Goal: Information Seeking & Learning: Learn about a topic

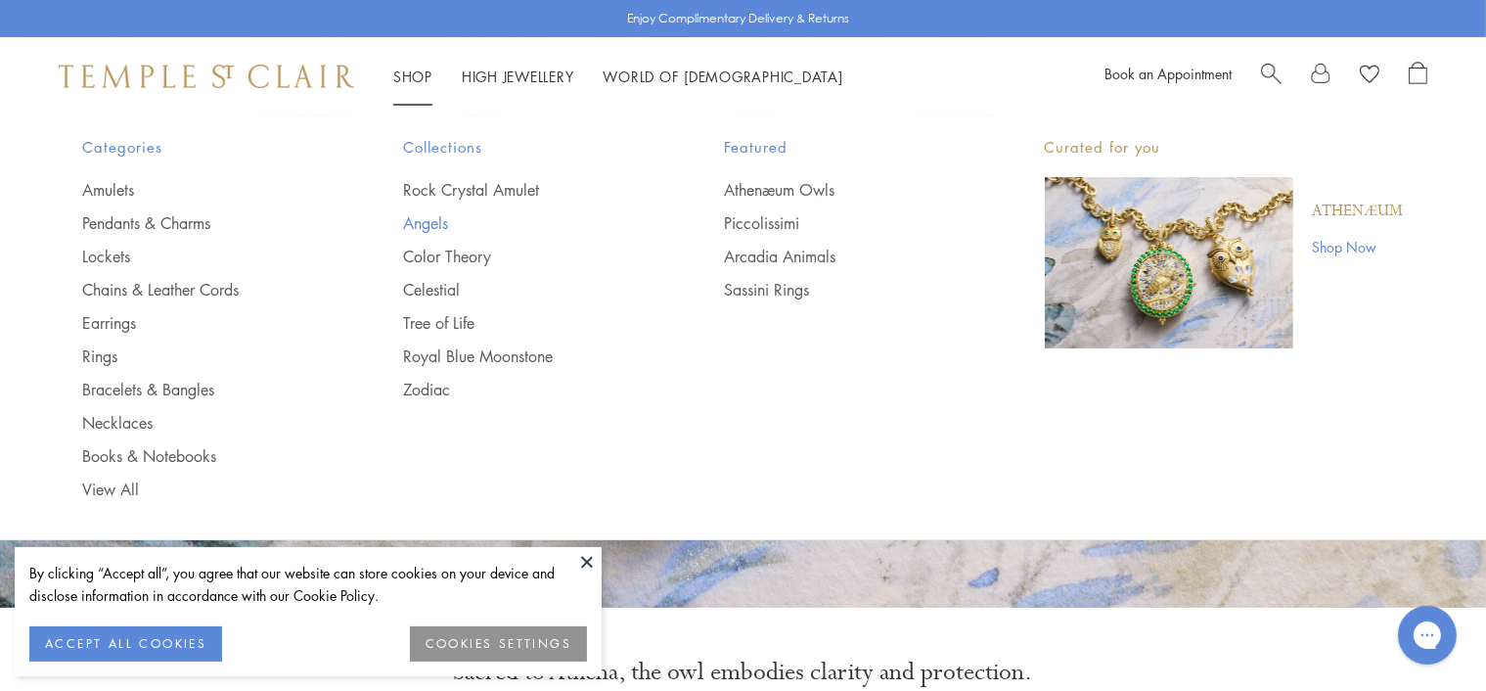
scroll to position [196, 0]
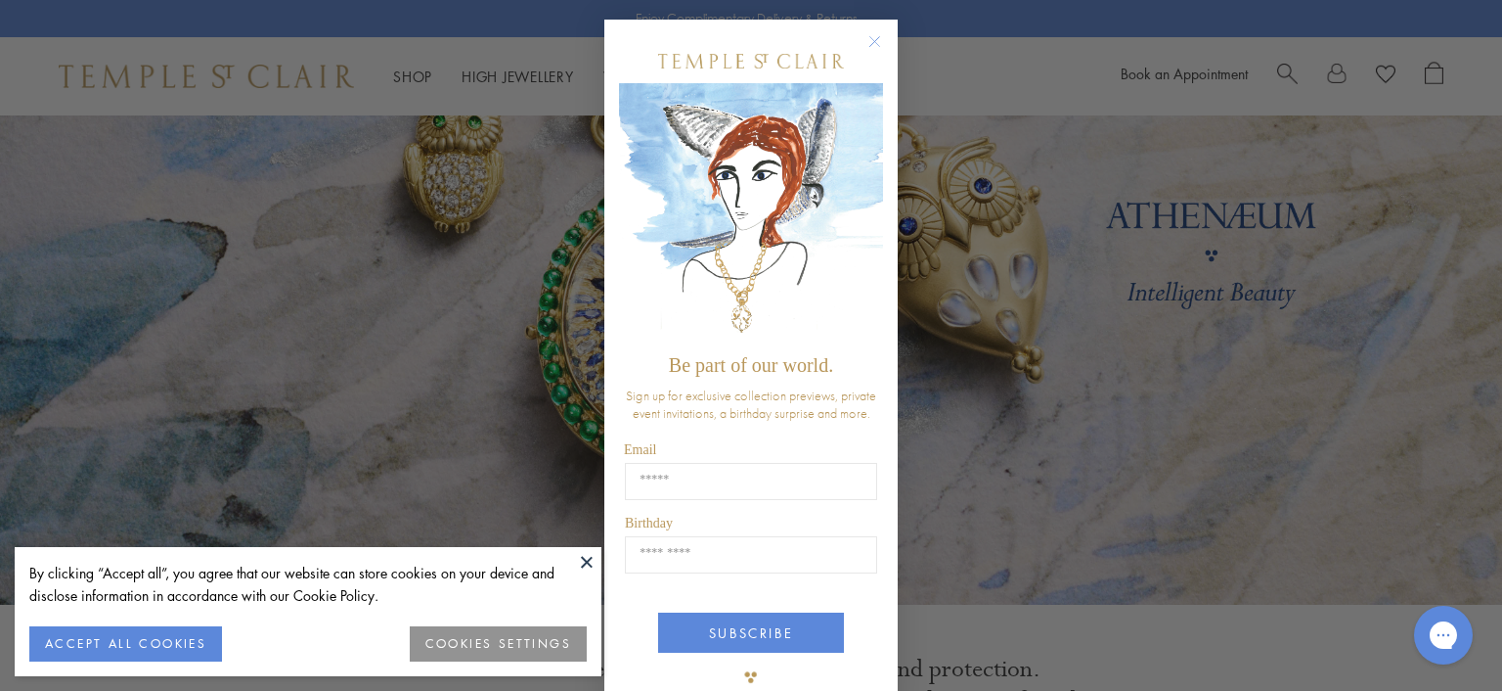
click at [591, 555] on button at bounding box center [586, 561] width 29 height 29
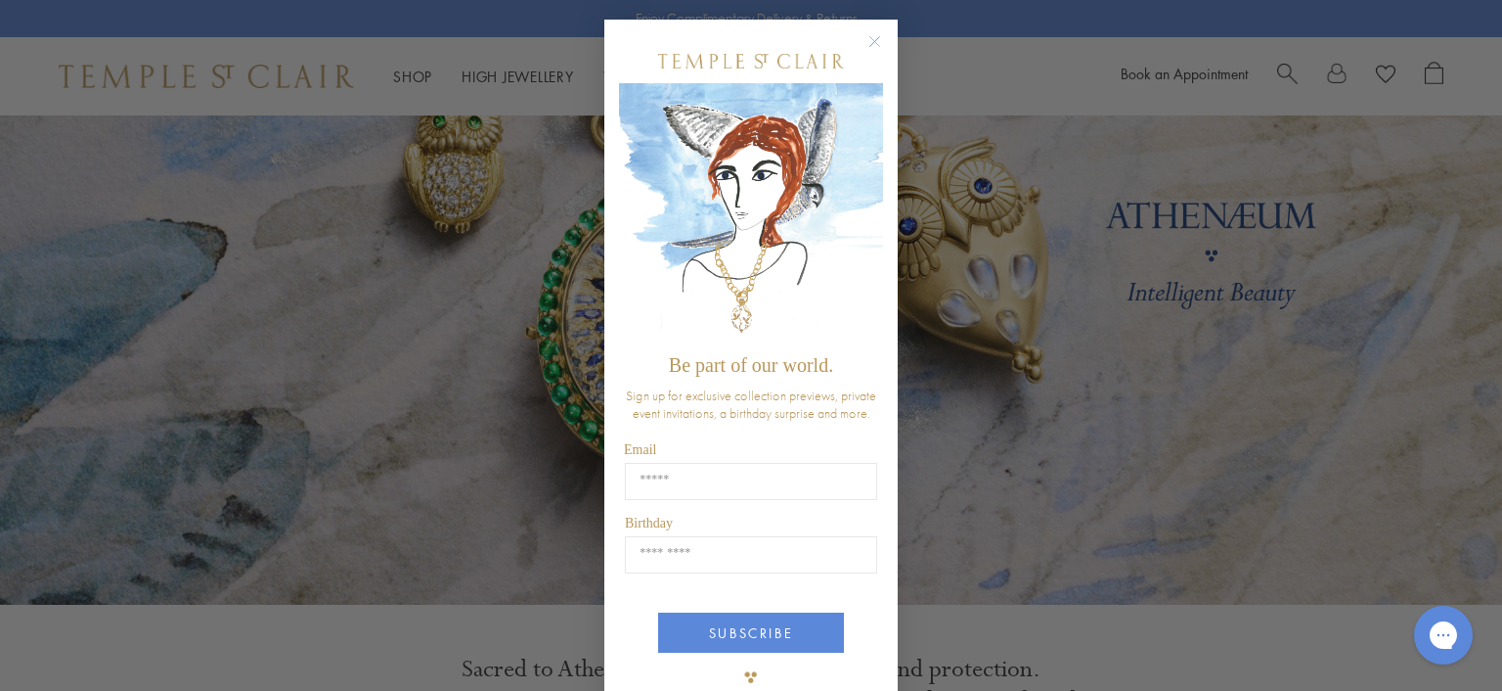
click at [871, 39] on icon "Close dialog" at bounding box center [876, 42] width 10 height 10
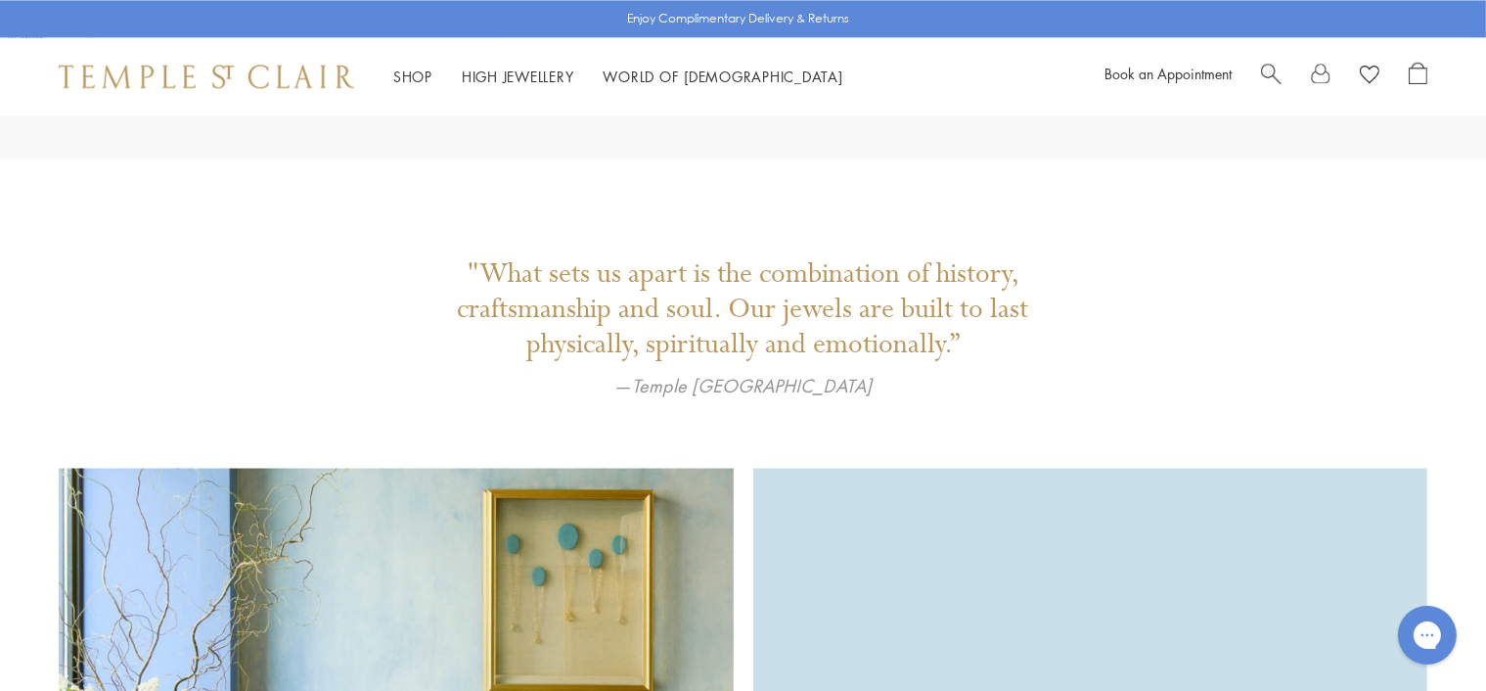
scroll to position [3905, 0]
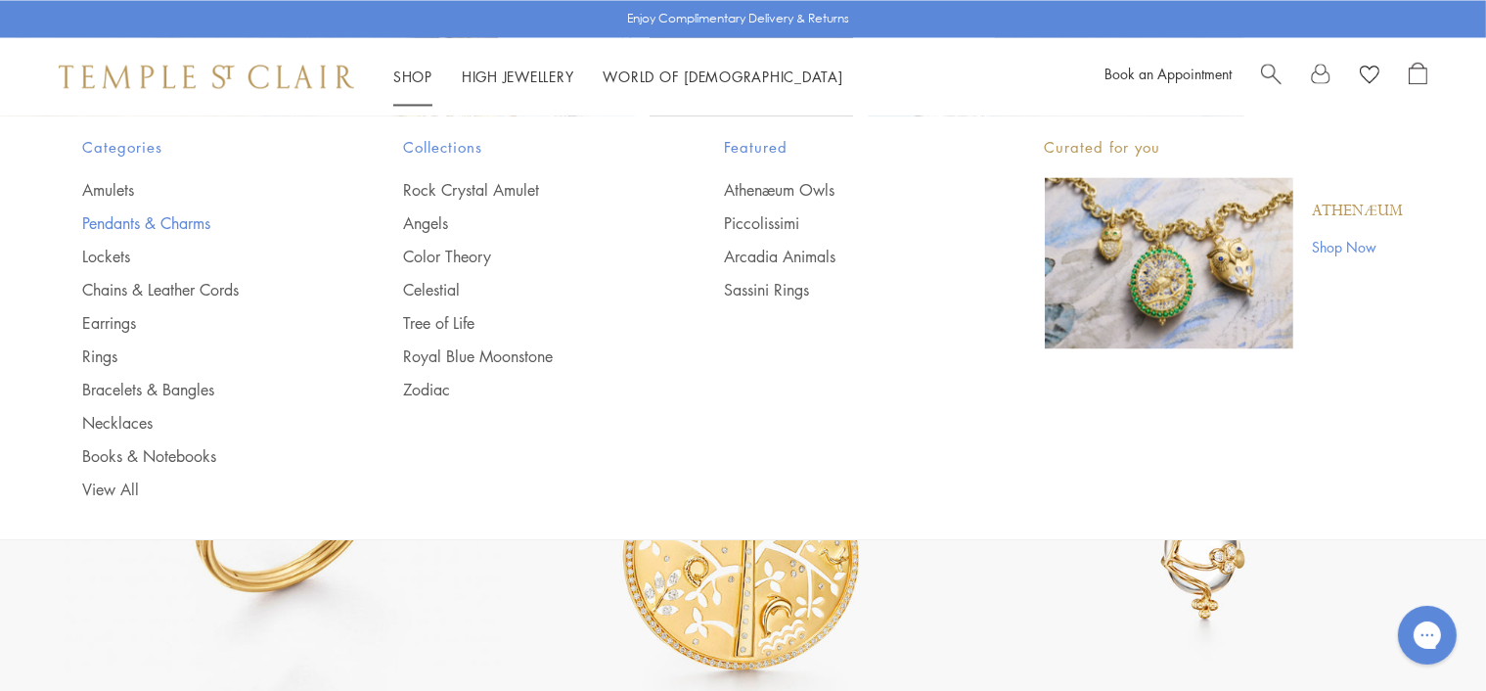
click at [180, 225] on link "Pendants & Charms" at bounding box center [204, 223] width 243 height 22
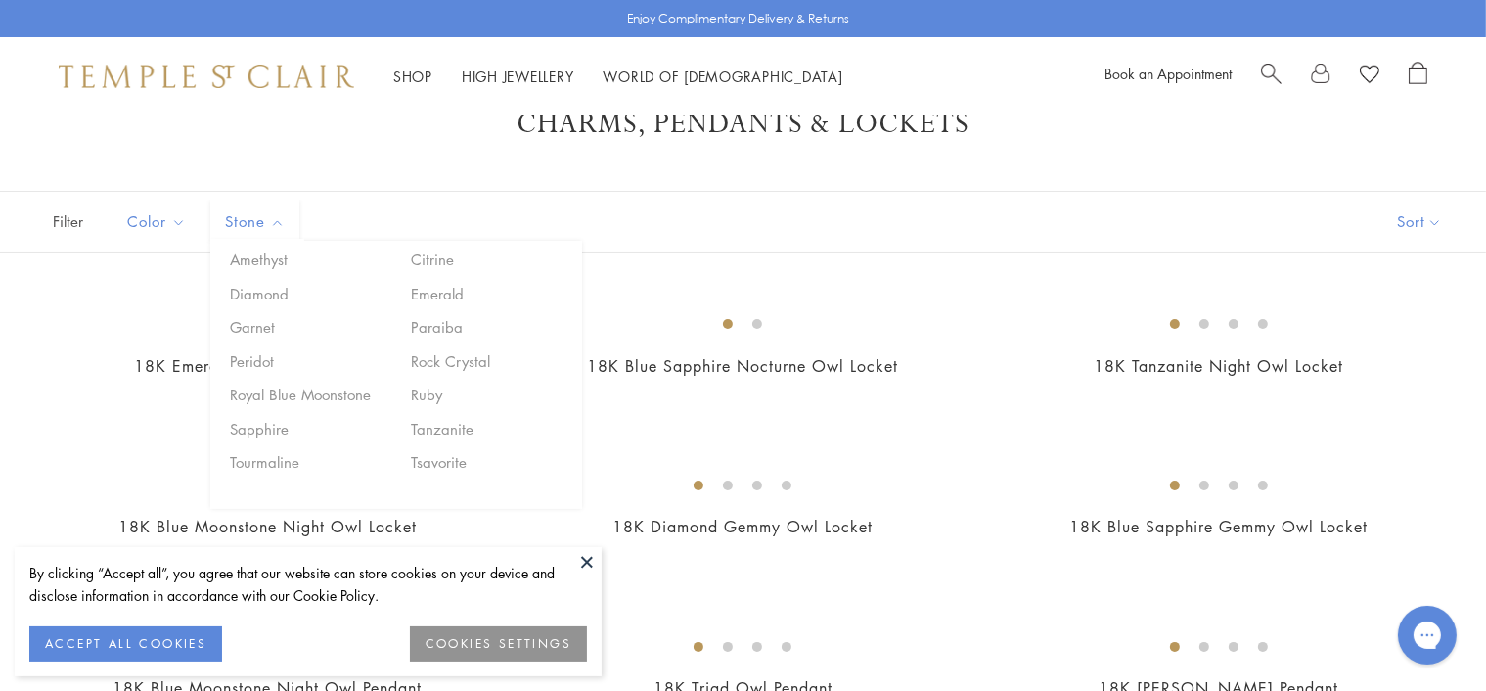
scroll to position [98, 0]
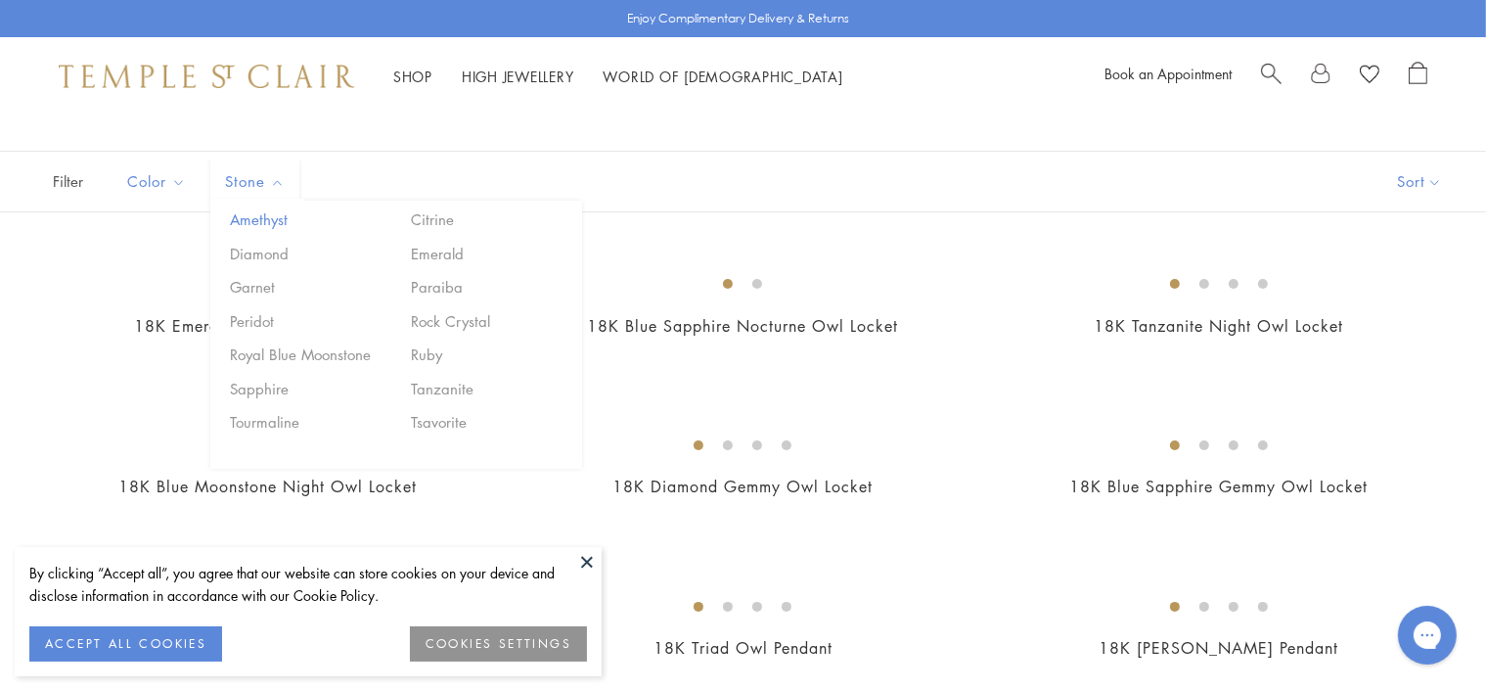
click at [256, 221] on button "Amethyst" at bounding box center [308, 219] width 166 height 22
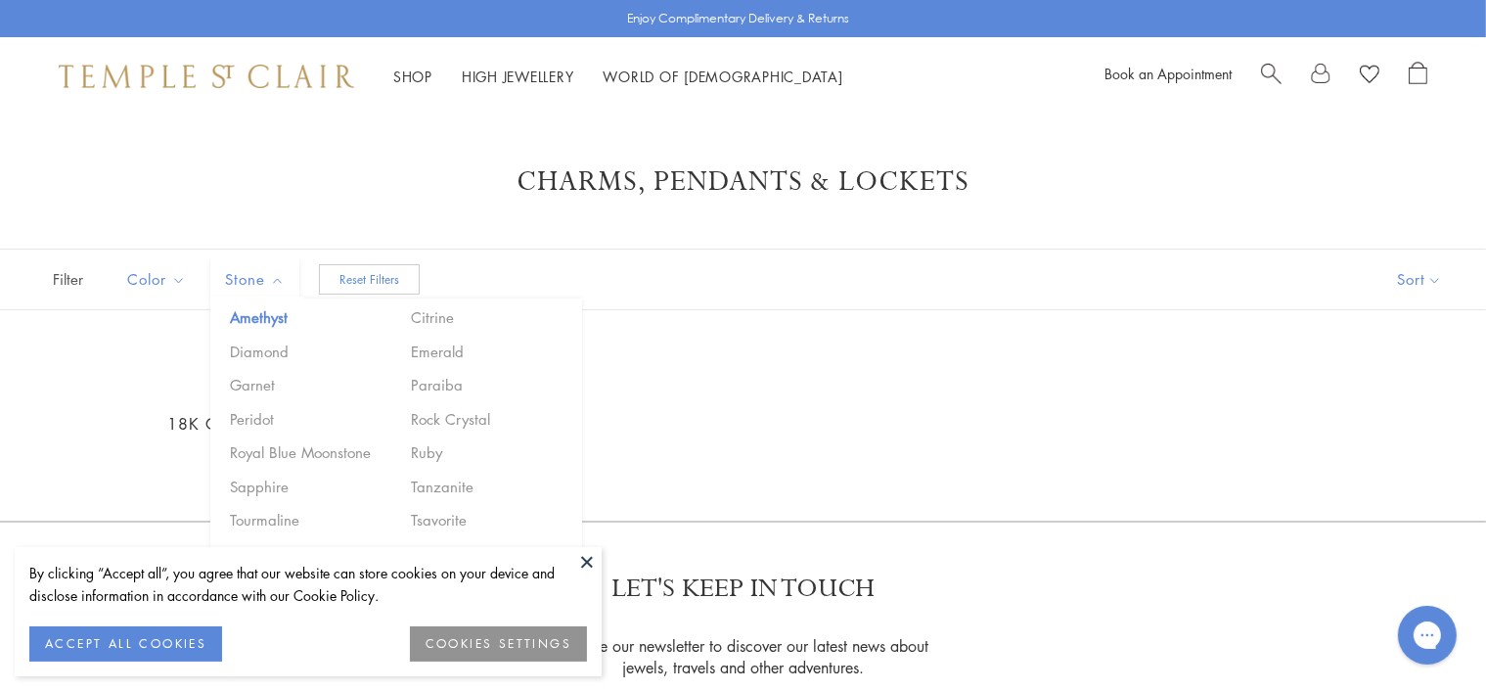
click at [349, 276] on button "Reset Filters" at bounding box center [369, 279] width 101 height 30
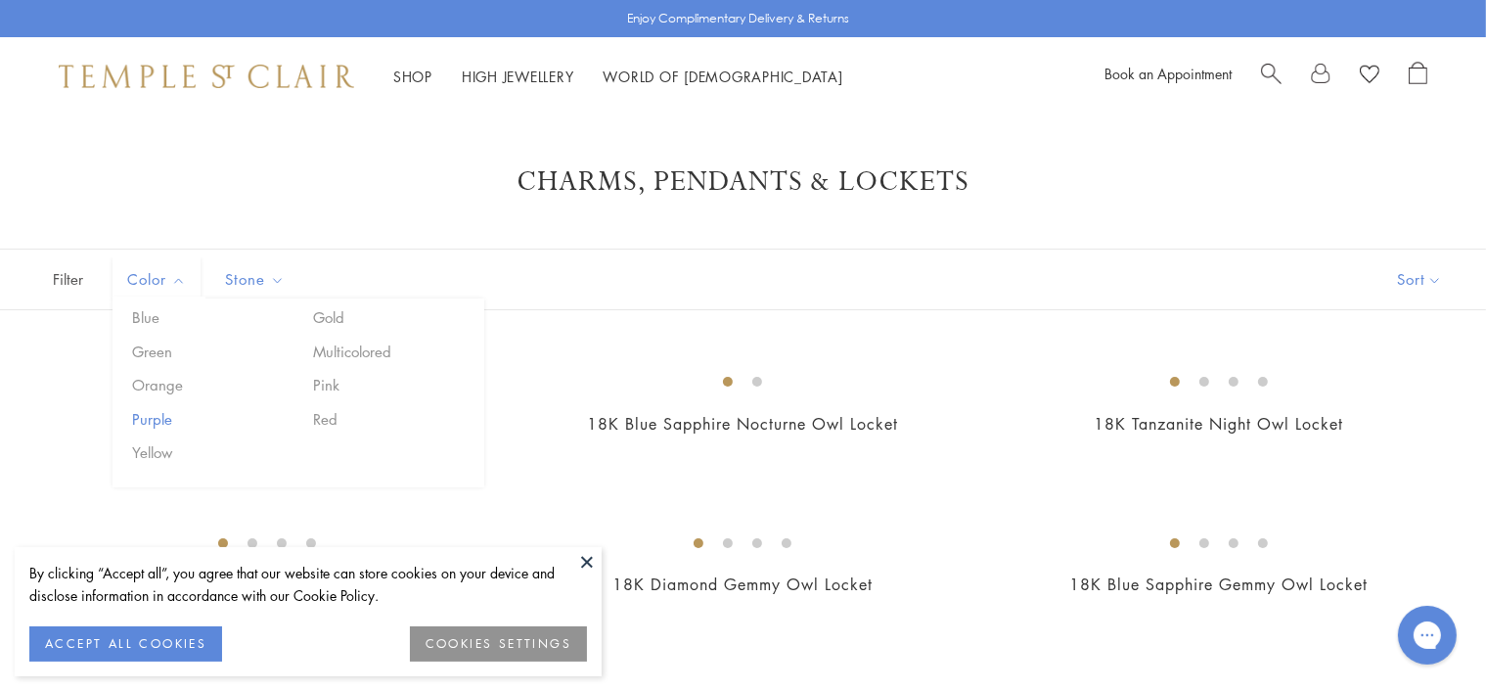
click at [146, 417] on button "Purple" at bounding box center [210, 419] width 166 height 22
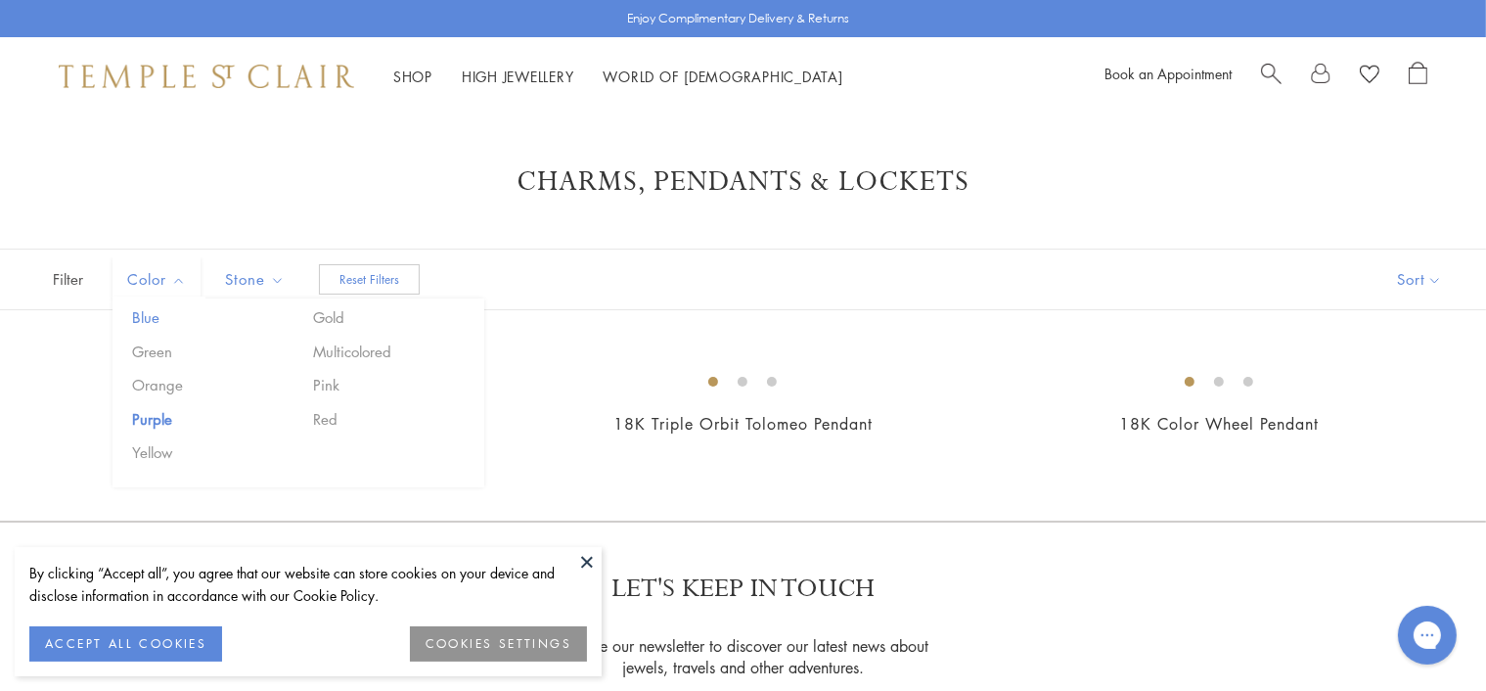
click at [144, 317] on button "Blue" at bounding box center [210, 317] width 166 height 22
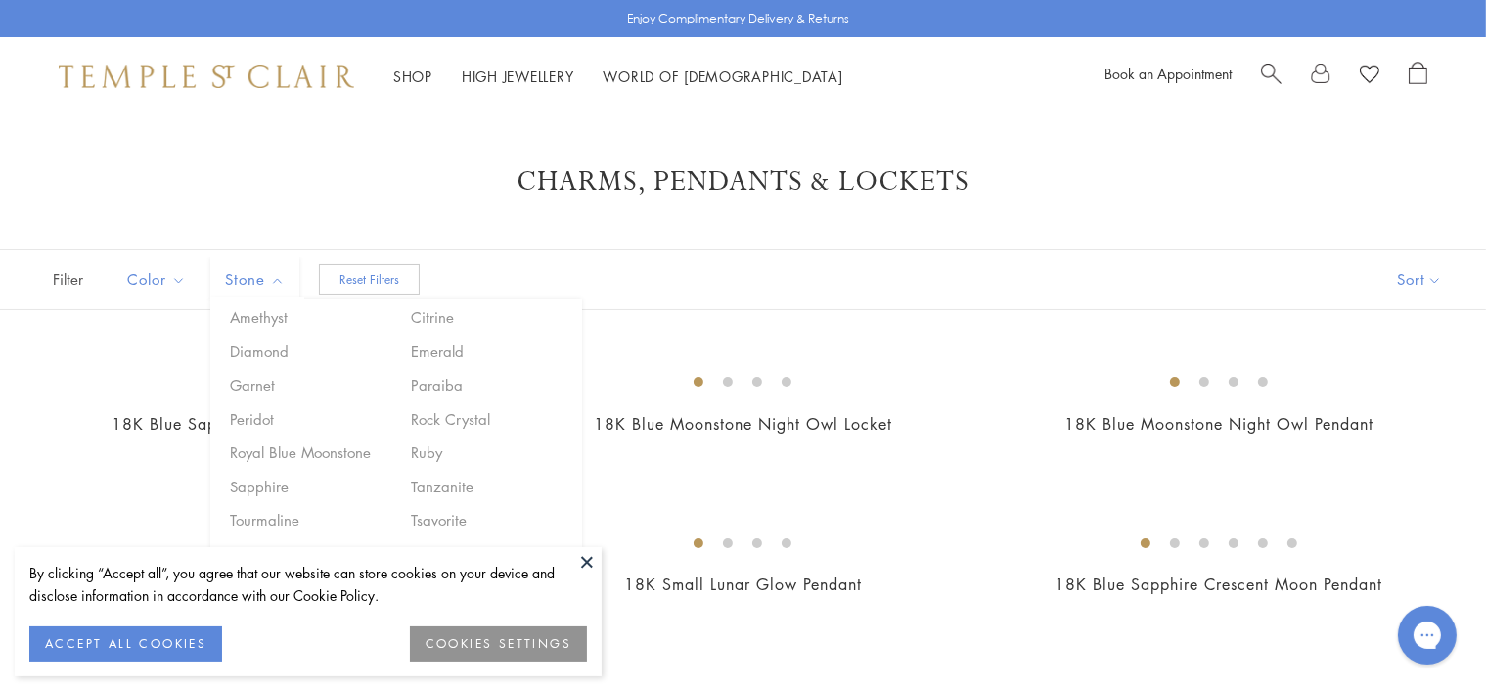
drag, startPoint x: 352, startPoint y: 282, endPoint x: 317, endPoint y: 278, distance: 35.4
click at [351, 281] on button "Reset Filters" at bounding box center [369, 279] width 101 height 30
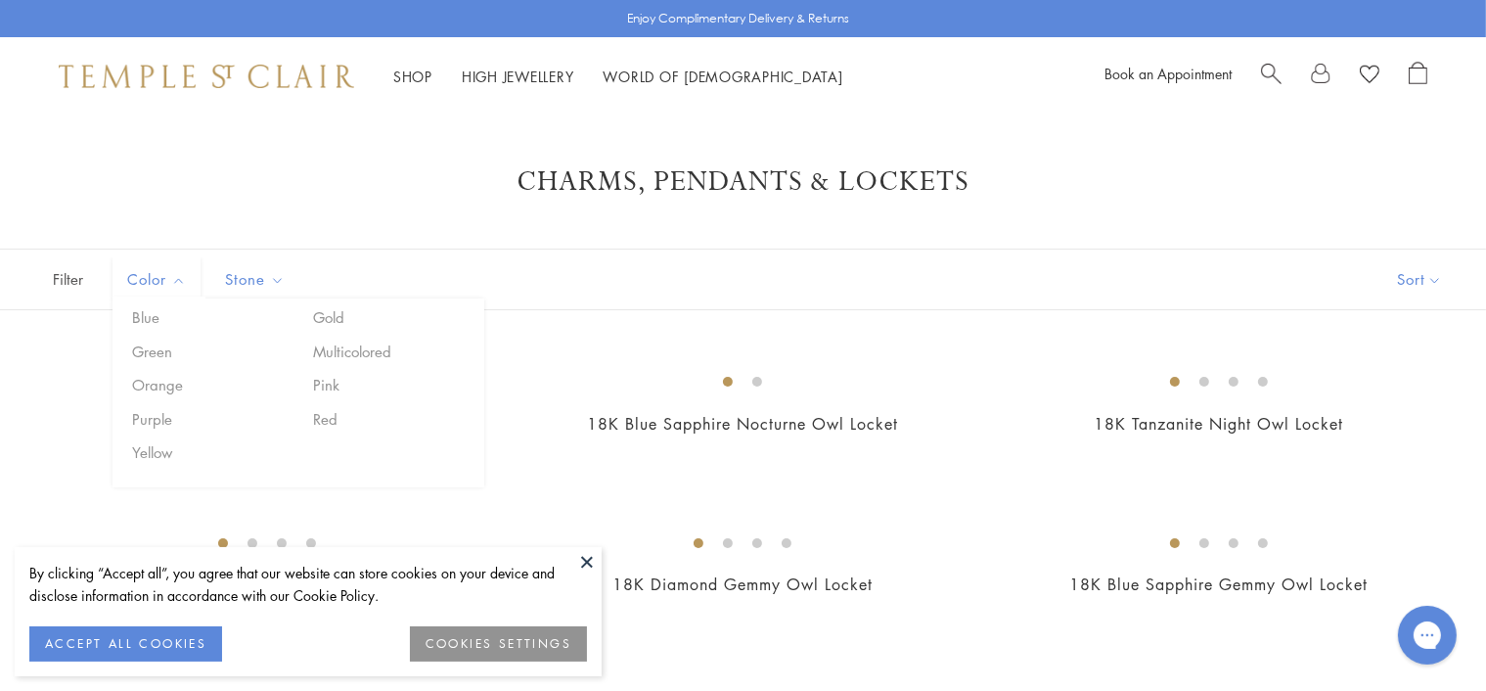
click at [67, 279] on span "Filter" at bounding box center [49, 279] width 98 height 60
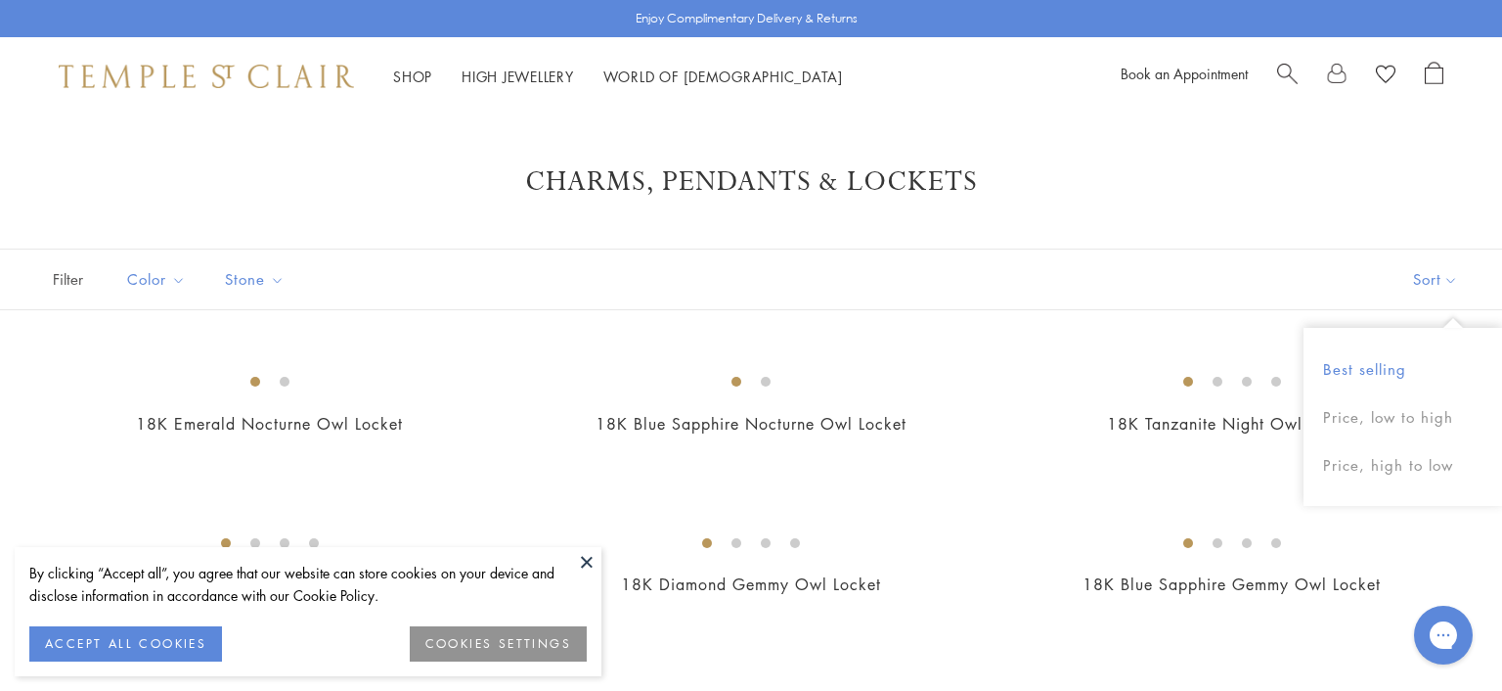
click at [1392, 373] on button "Best selling" at bounding box center [1403, 369] width 199 height 48
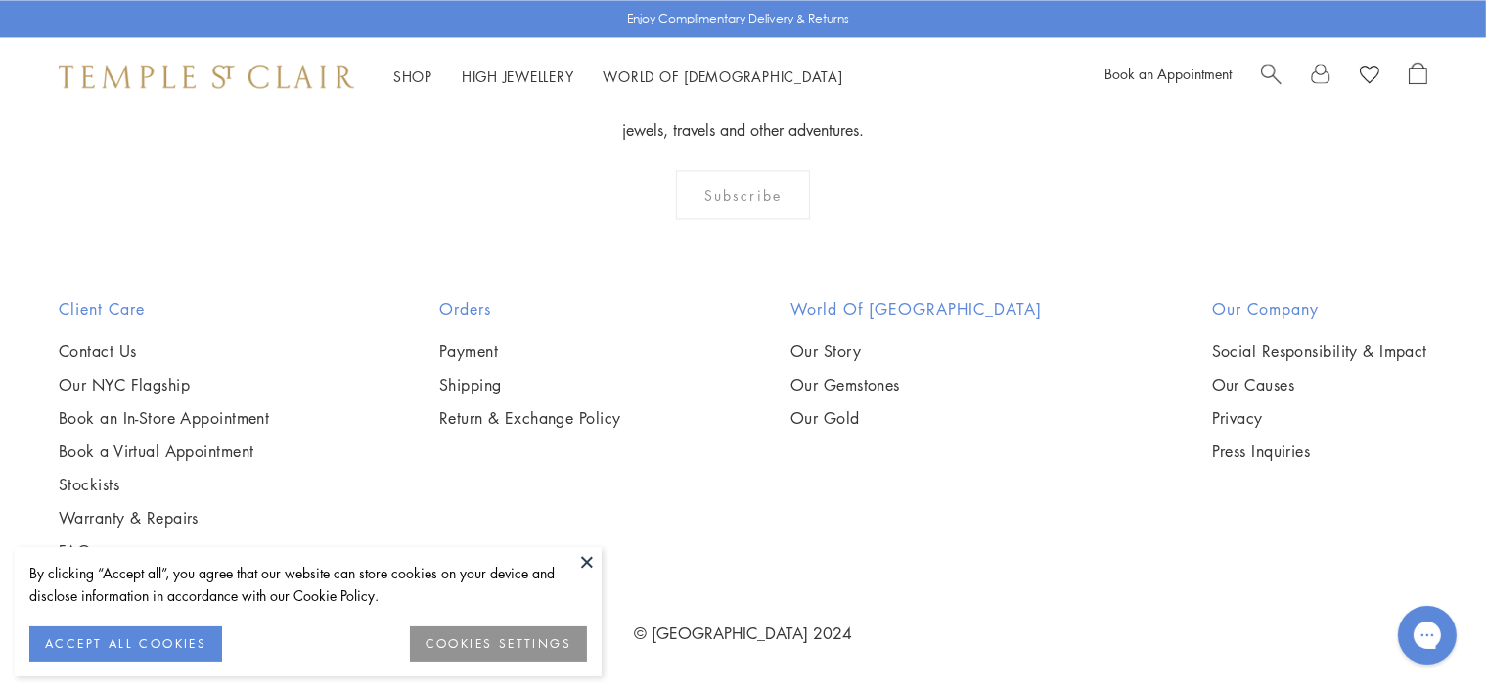
scroll to position [13107, 0]
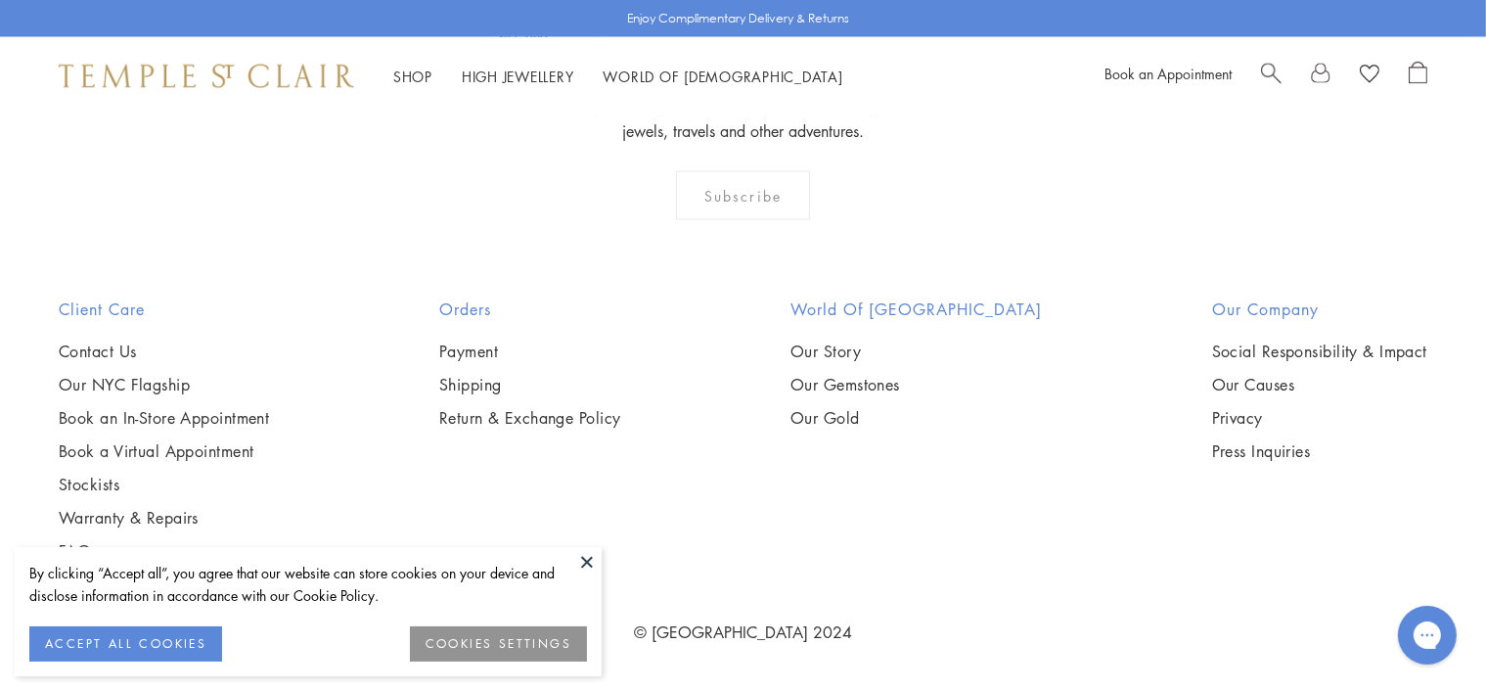
scroll to position [4108, 0]
click at [0, 0] on img at bounding box center [0, 0] width 0 height 0
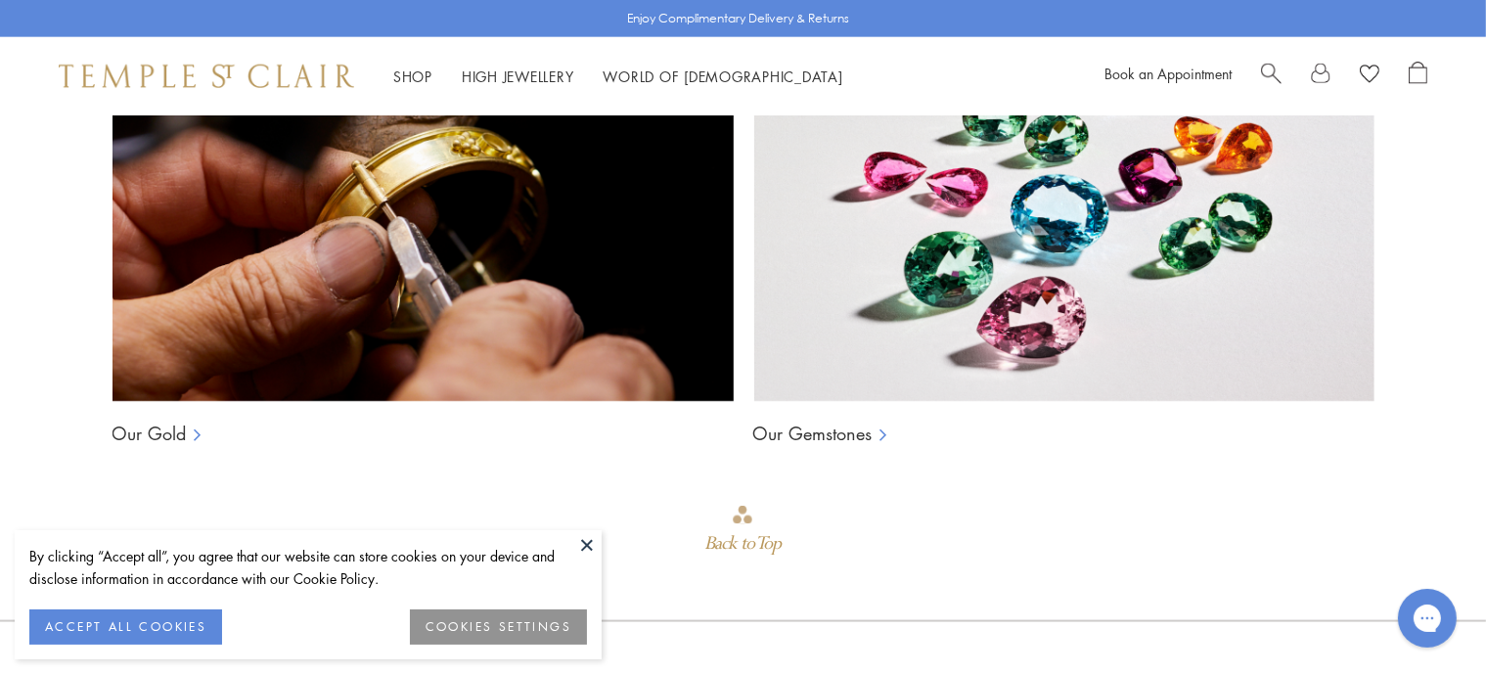
scroll to position [2445, 0]
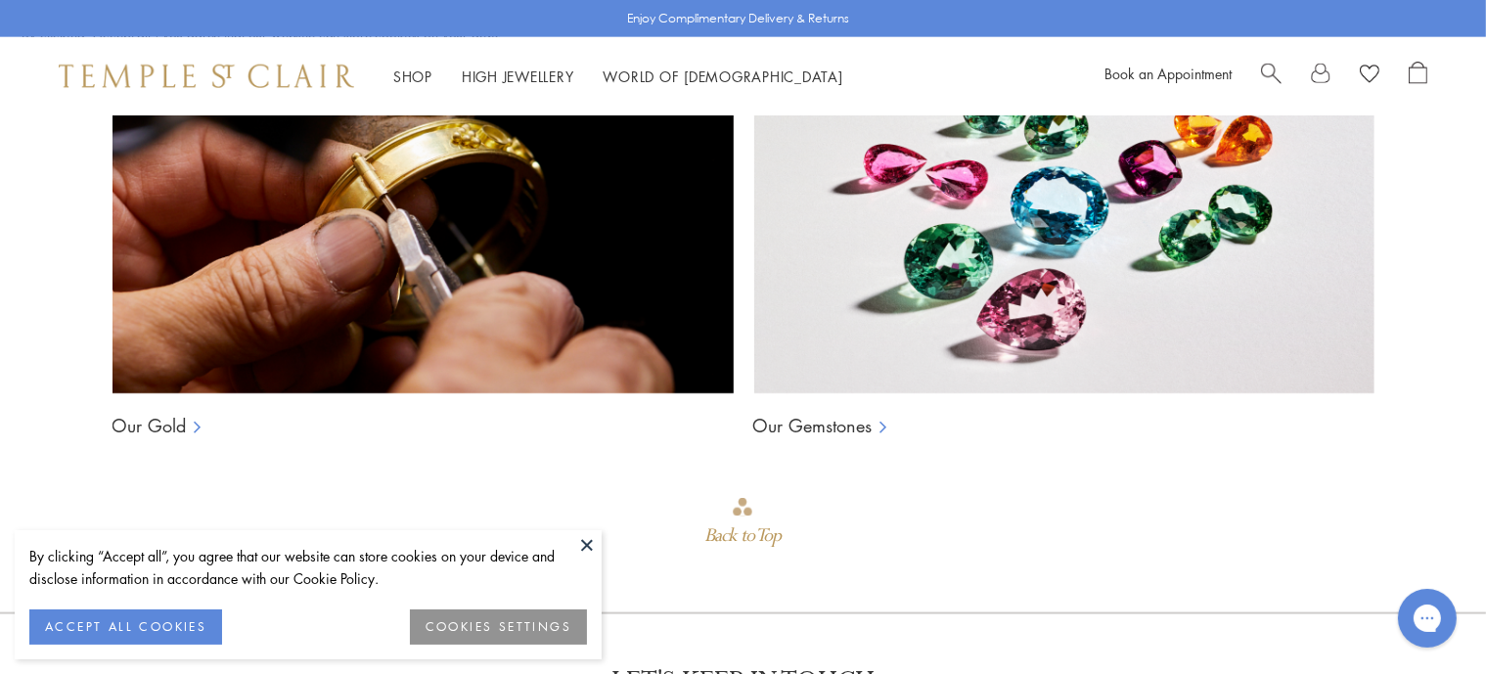
click at [845, 414] on link "Our Gemstones" at bounding box center [812, 425] width 119 height 23
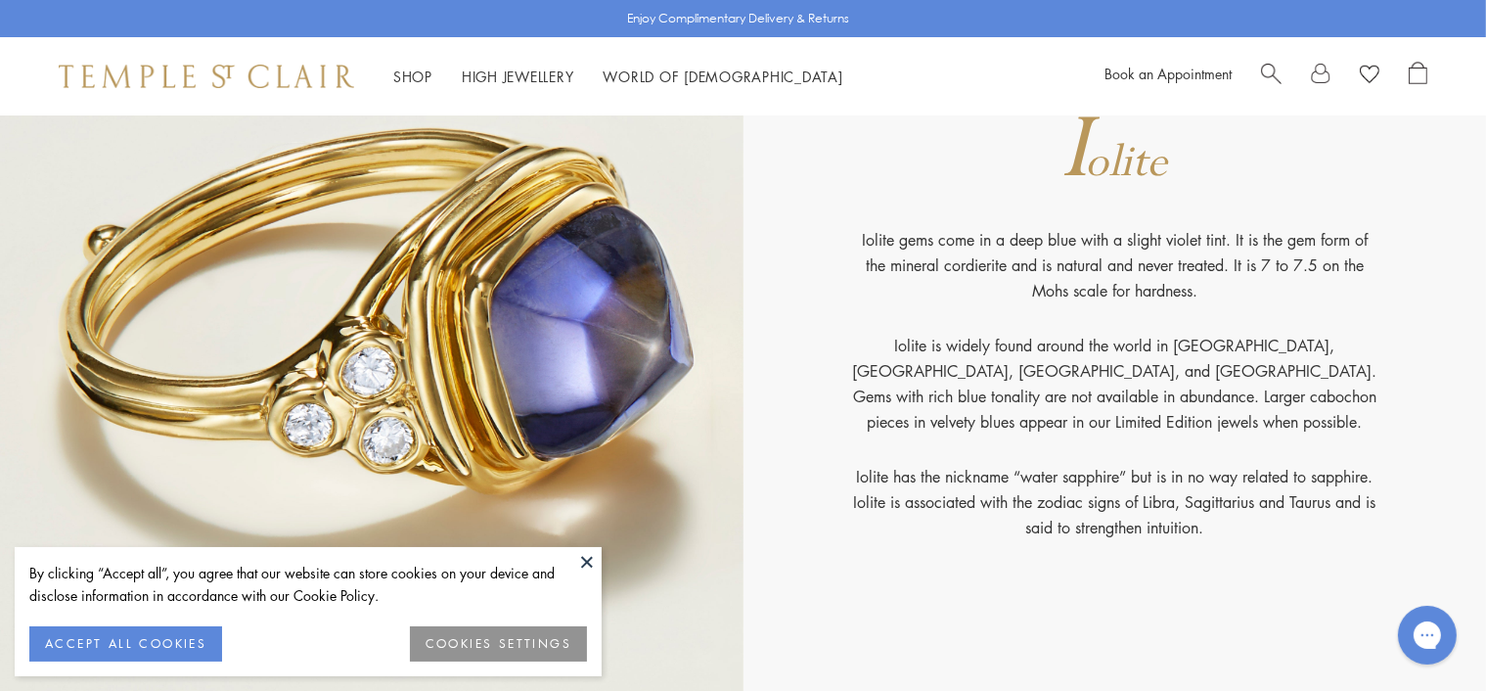
scroll to position [7336, 0]
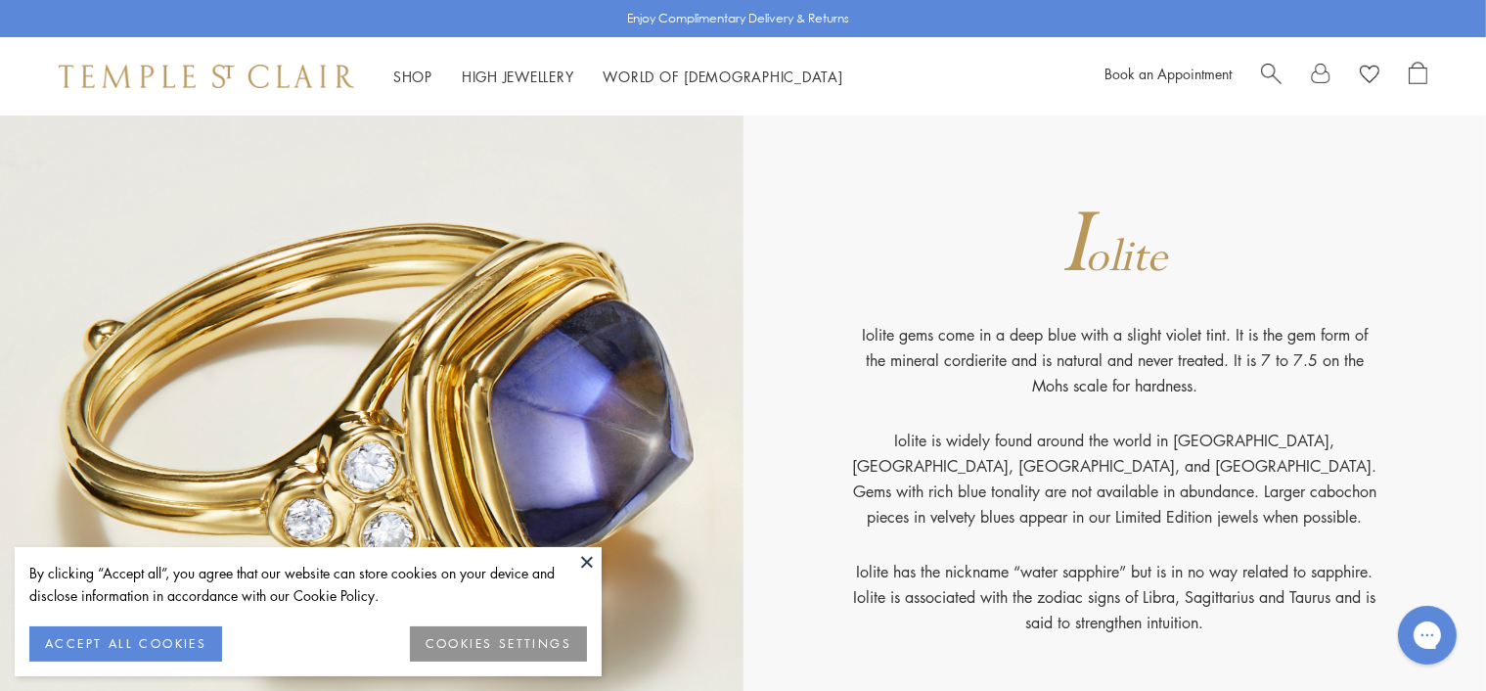
click at [1104, 261] on span "olite" at bounding box center [1126, 257] width 82 height 59
click at [1278, 71] on span "Search" at bounding box center [1271, 72] width 21 height 21
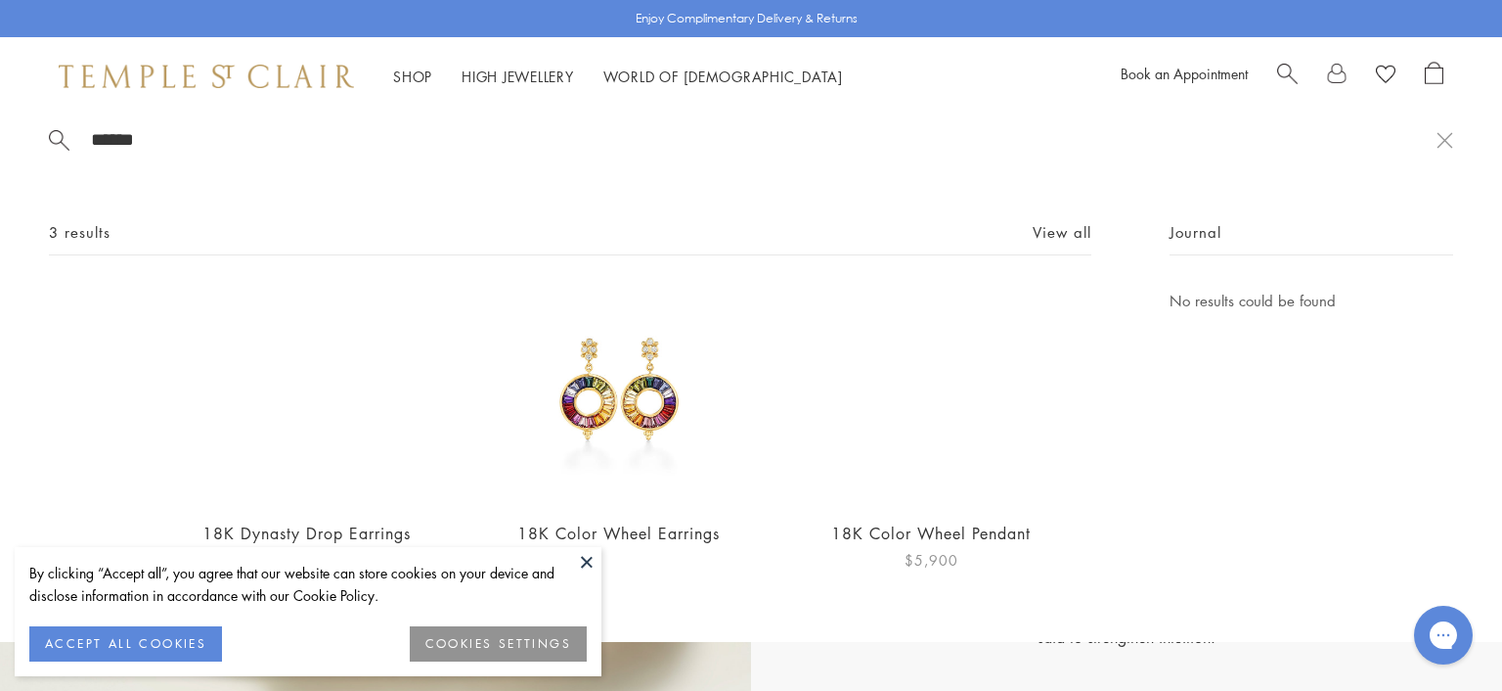
scroll to position [0, 0]
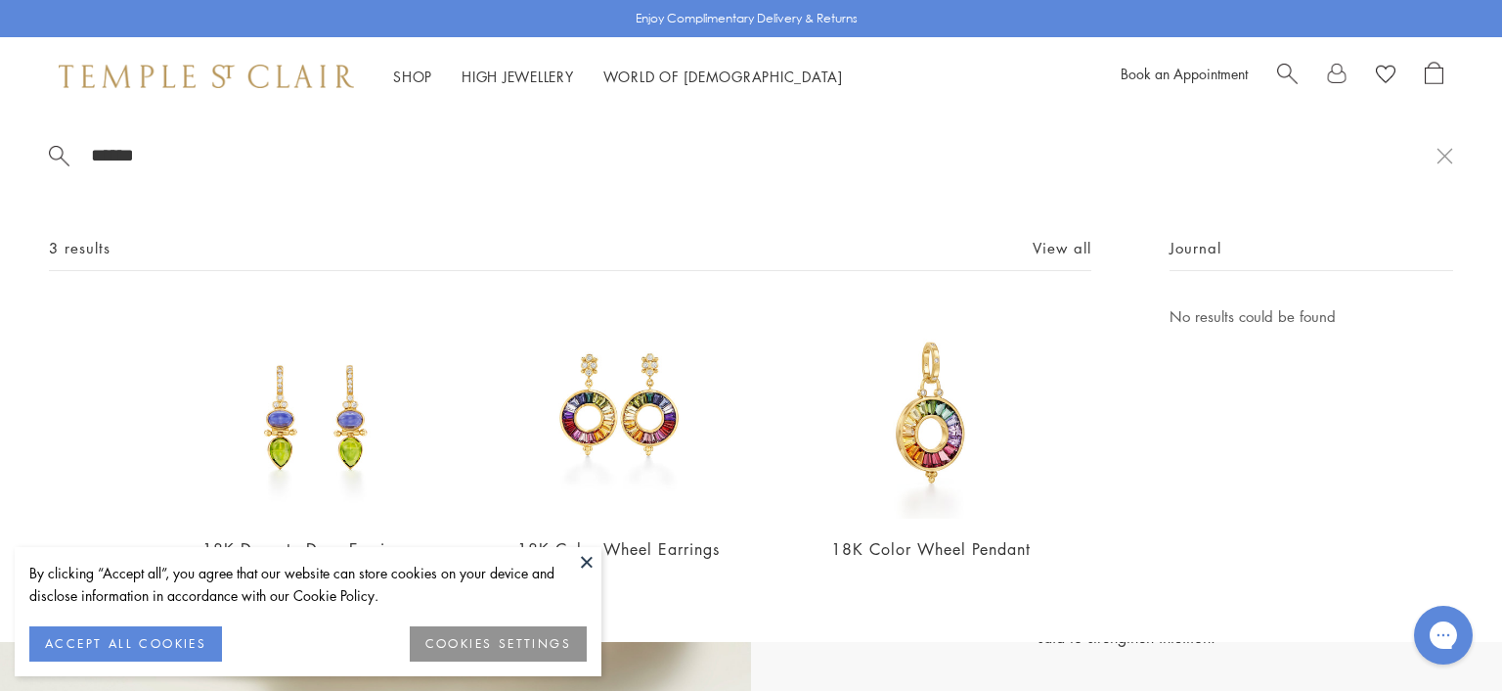
type input "******"
click at [583, 560] on button at bounding box center [586, 561] width 29 height 29
